Goal: Task Accomplishment & Management: Manage account settings

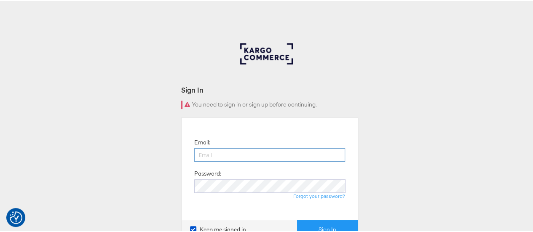
click at [292, 151] on input "email" at bounding box center [269, 153] width 151 height 13
type input "[EMAIL_ADDRESS][PERSON_NAME][DOMAIN_NAME]"
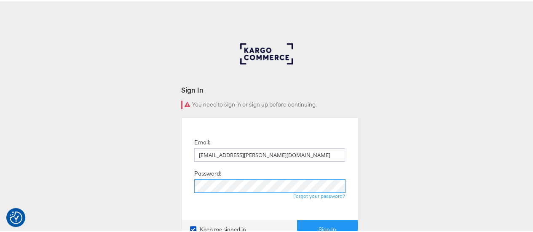
click at [297, 219] on button "Sign In" at bounding box center [327, 228] width 61 height 19
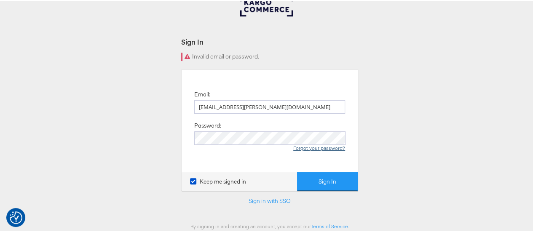
click at [315, 148] on link "Forgot your password?" at bounding box center [319, 147] width 52 height 6
